Goal: Communication & Community: Answer question/provide support

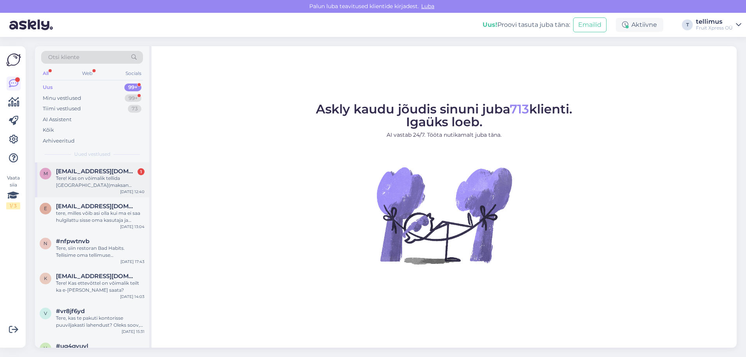
click at [74, 184] on div "Tere! Kas on võimalik tellida [GEOGRAPHIC_DATA](maksan postikulut)? Oho nisu me…" at bounding box center [100, 182] width 89 height 14
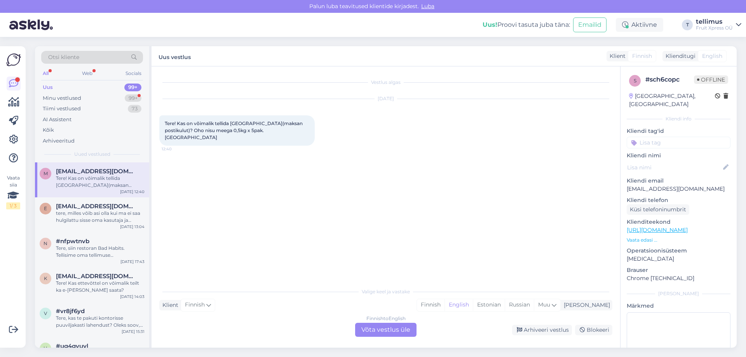
click at [367, 331] on div "Finnish to English Võta vestlus üle" at bounding box center [385, 330] width 61 height 14
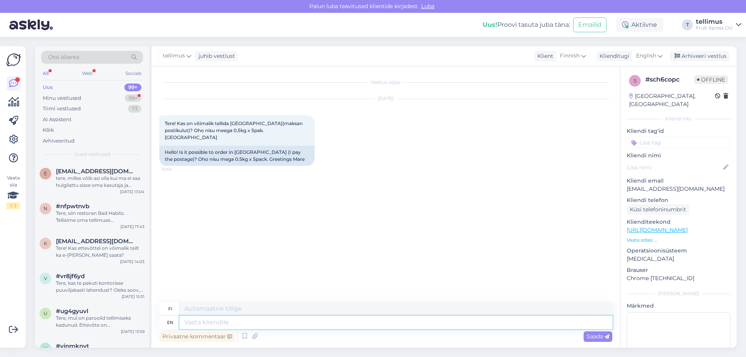
click at [203, 322] on textarea at bounding box center [395, 322] width 433 height 13
type textarea "Tere, ka"
type textarea "Tere, kahjuks e"
type textarea "Tere, kahjuks"
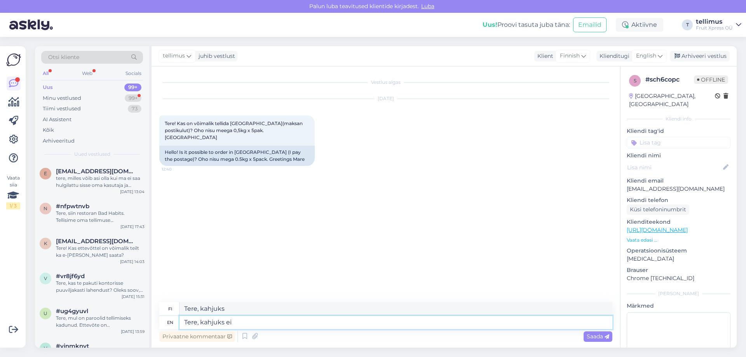
type textarea "Tere, kahjuks ei o"
type textarea "Tere, haitta ei"
type textarea "Tere, kahjuks ei ole"
type textarea "Tere, haitta ei ole"
type textarea "Tere, kahjuks ei ole võimalik."
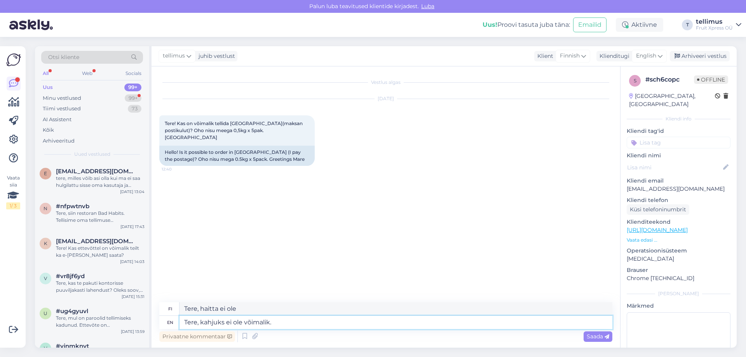
type textarea "Tere, valitettavasti ei ole mahdollista."
type textarea "Tere, kahjuks ei ole võimalik."
click at [598, 334] on span "Saada" at bounding box center [597, 336] width 23 height 7
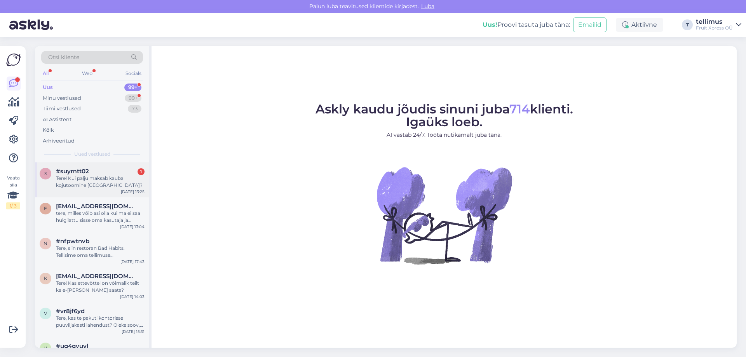
click at [90, 179] on div "Tere! Kui palju maksab kauba kojutoomine [GEOGRAPHIC_DATA]?" at bounding box center [100, 182] width 89 height 14
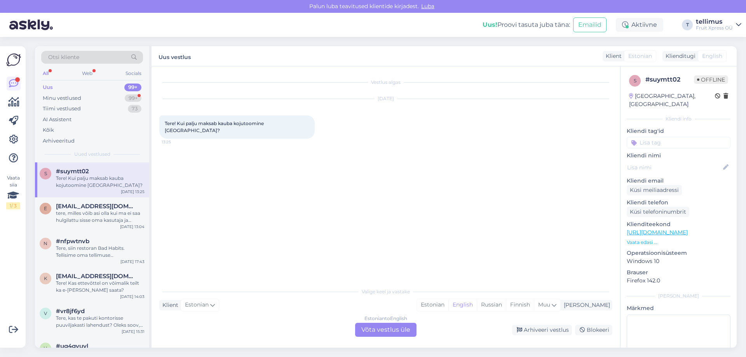
click at [384, 328] on div "Estonian to English Võta vestlus üle" at bounding box center [385, 330] width 61 height 14
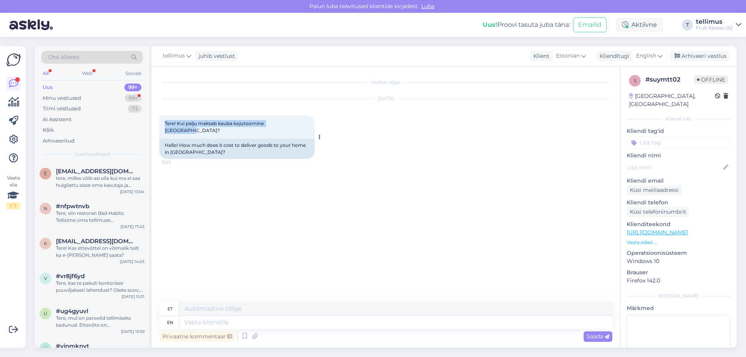
drag, startPoint x: 284, startPoint y: 122, endPoint x: 164, endPoint y: 122, distance: 120.0
click at [163, 122] on div "Tere! Kui palju maksab kauba kojutoomine Tallinnas? 13:25" at bounding box center [236, 126] width 155 height 23
copy span "Tere! Kui palju maksab kauba kojutoomine [GEOGRAPHIC_DATA]?"
